Goal: Find contact information: Find contact information

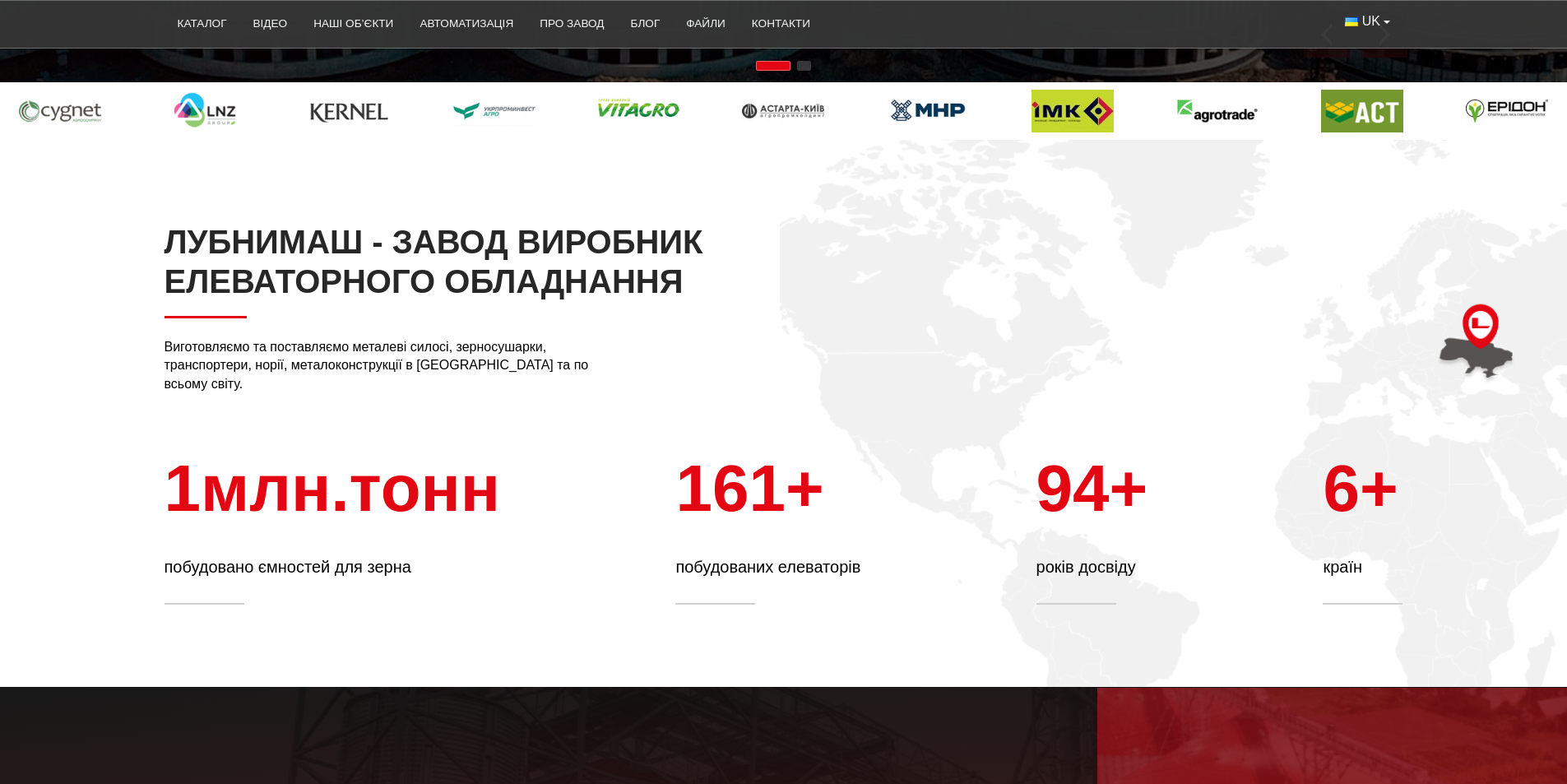
scroll to position [658, 0]
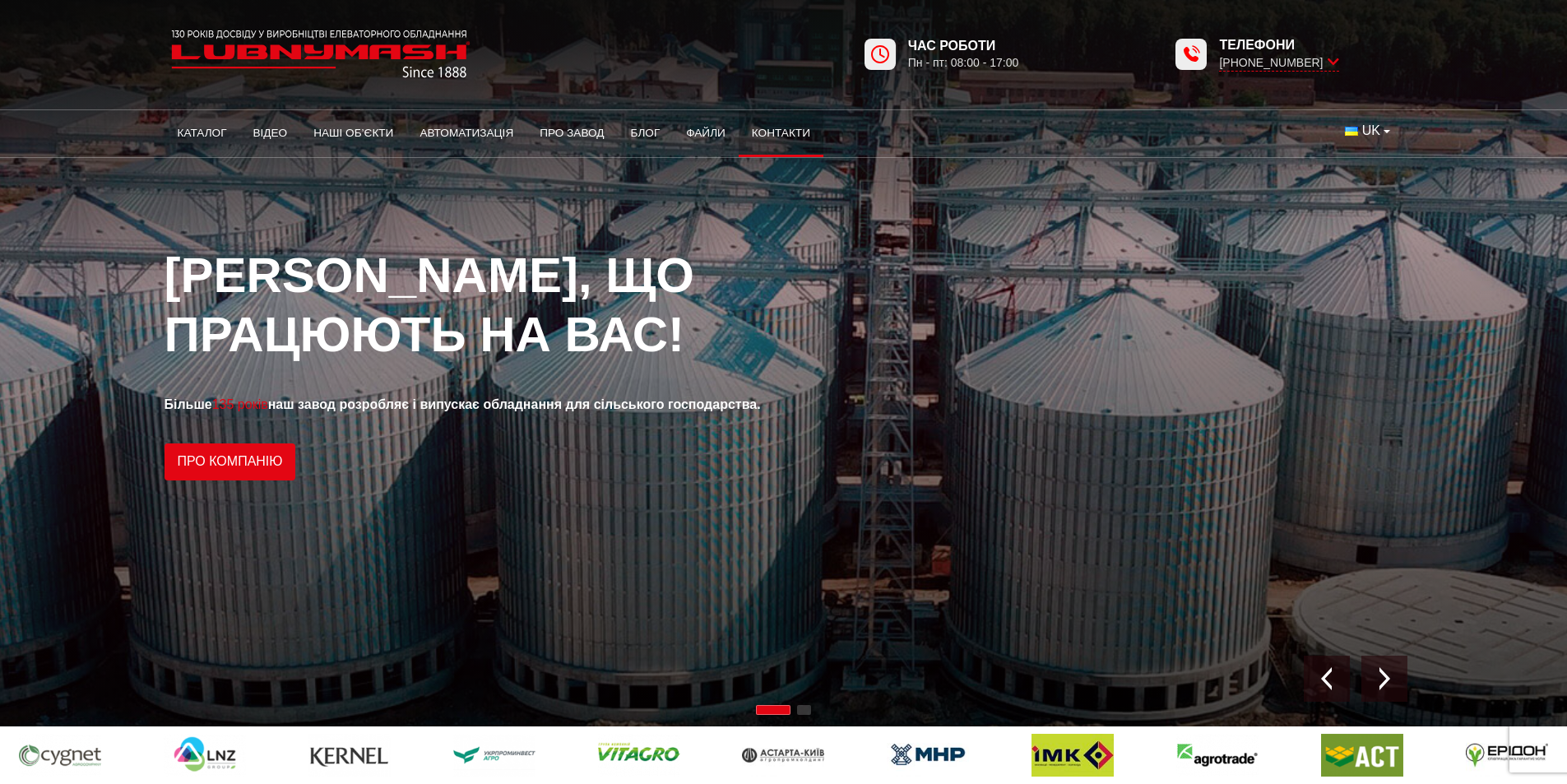
drag, startPoint x: 783, startPoint y: 130, endPoint x: 792, endPoint y: 134, distance: 9.8
click at [783, 130] on link "Контакти" at bounding box center [781, 134] width 85 height 37
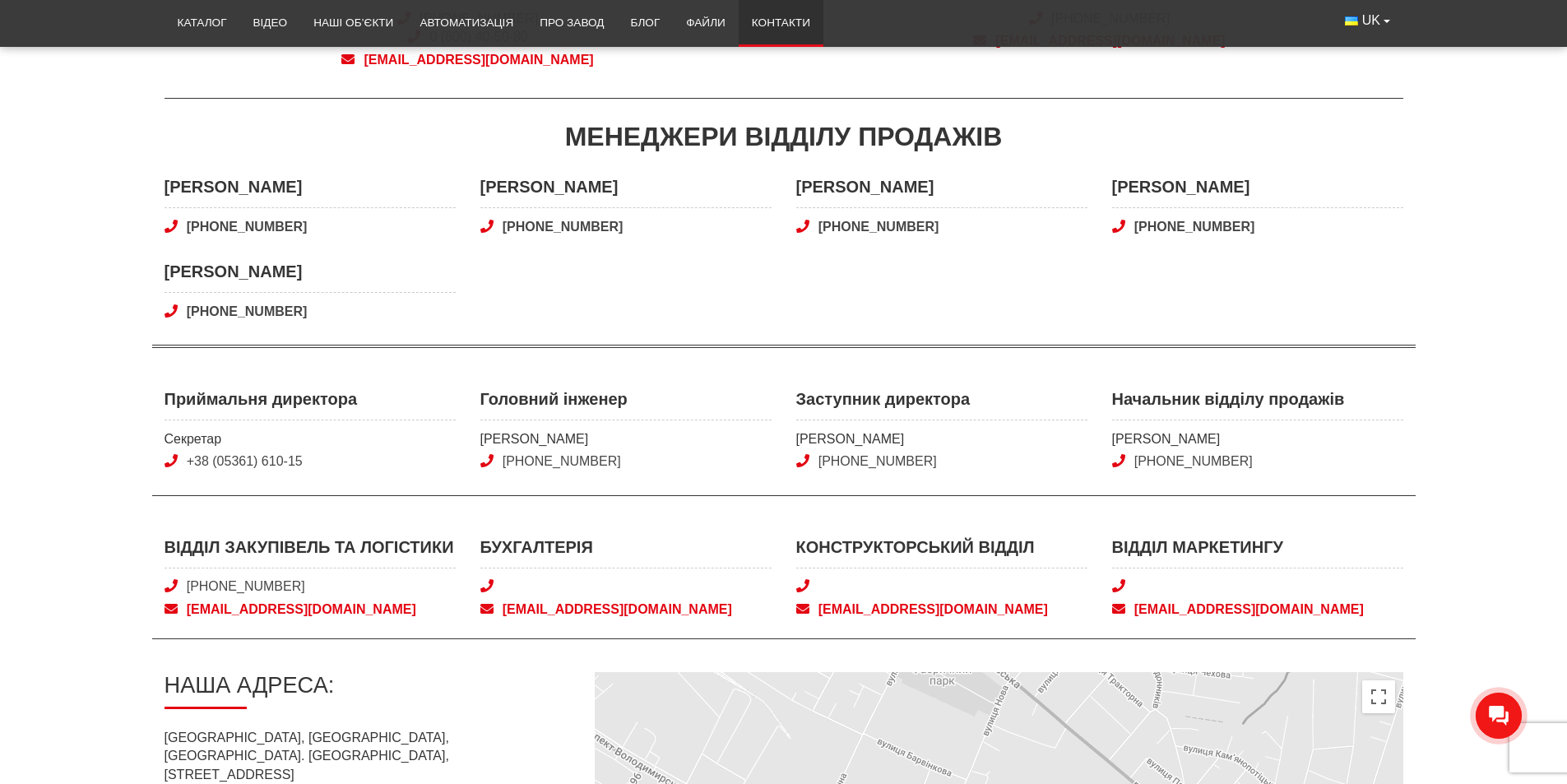
scroll to position [411, 0]
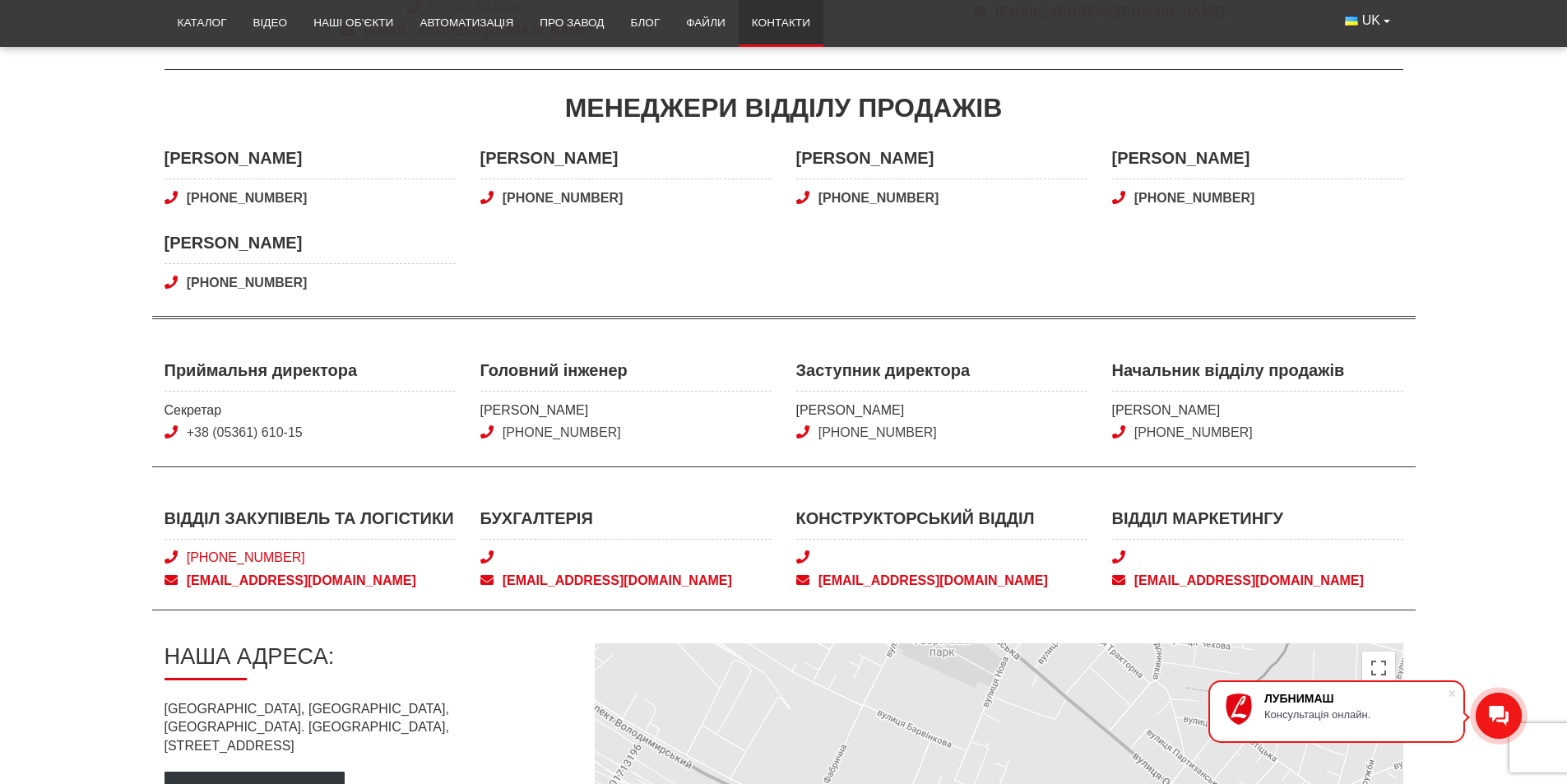
drag, startPoint x: 346, startPoint y: 556, endPoint x: 210, endPoint y: 554, distance: 136.0
click at [210, 554] on span "[PHONE_NUMBER]" at bounding box center [310, 557] width 292 height 18
copy link "(050) 580 22 36"
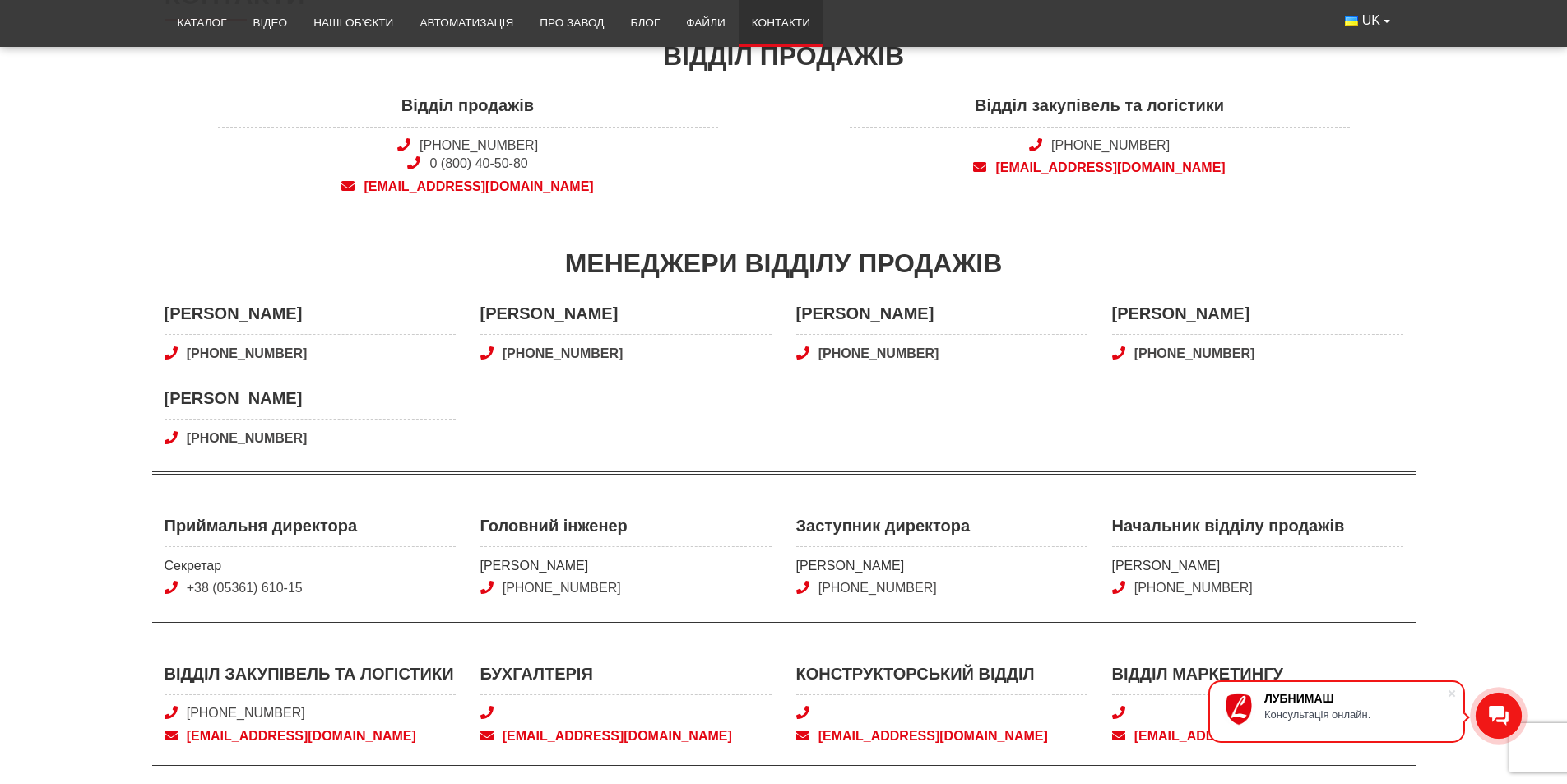
scroll to position [247, 0]
